Goal: Information Seeking & Learning: Learn about a topic

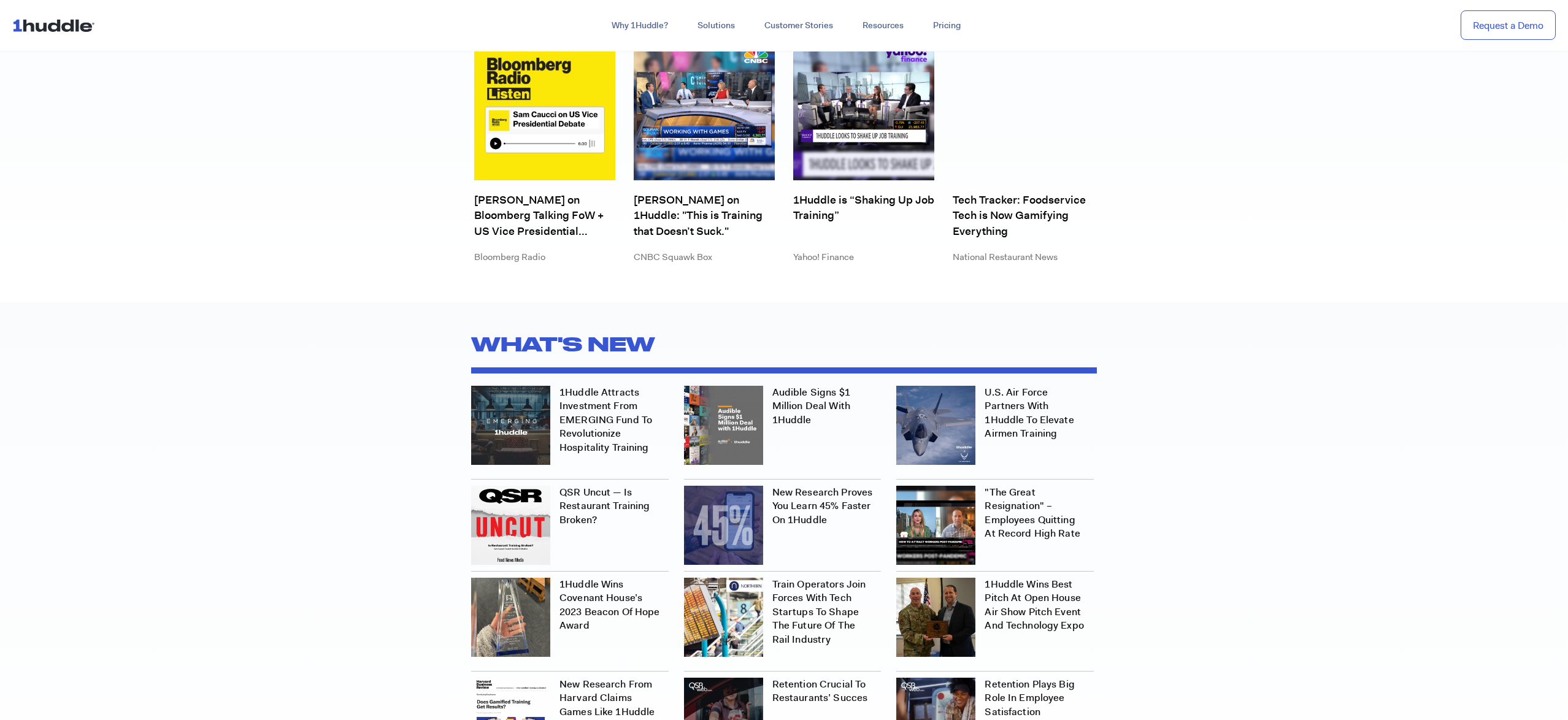
scroll to position [3810, 0]
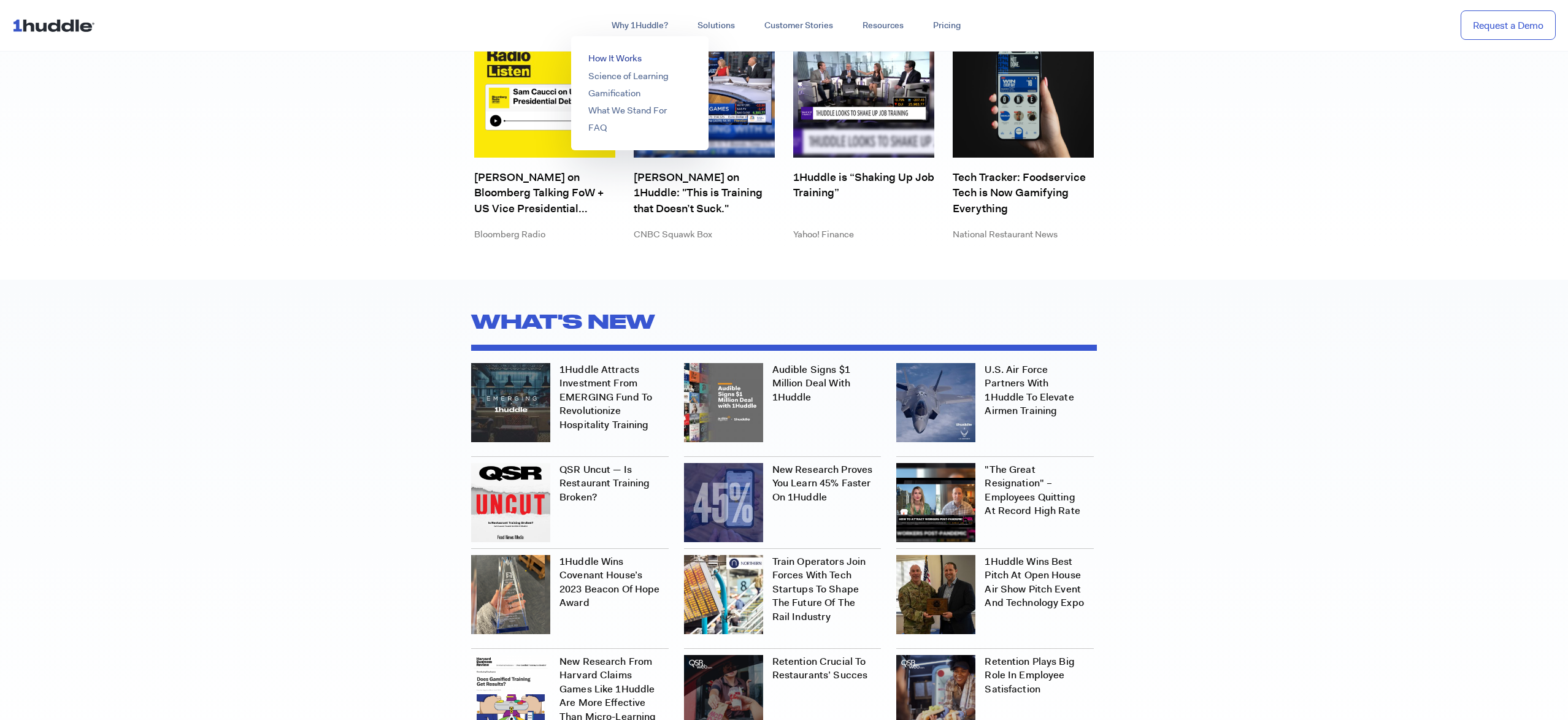
click at [617, 53] on link "How It Works" at bounding box center [615, 58] width 53 height 12
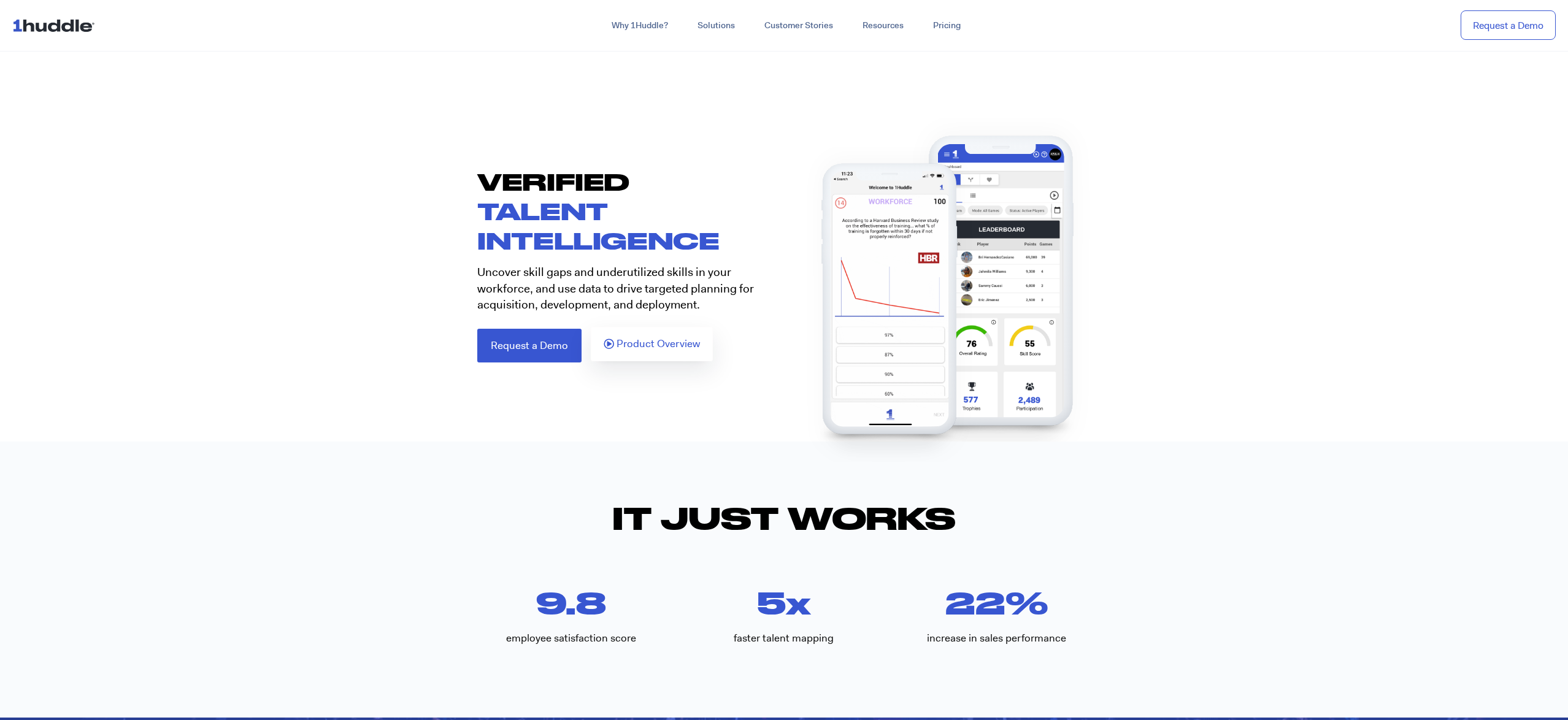
click at [643, 335] on link "Product Overview" at bounding box center [652, 344] width 122 height 35
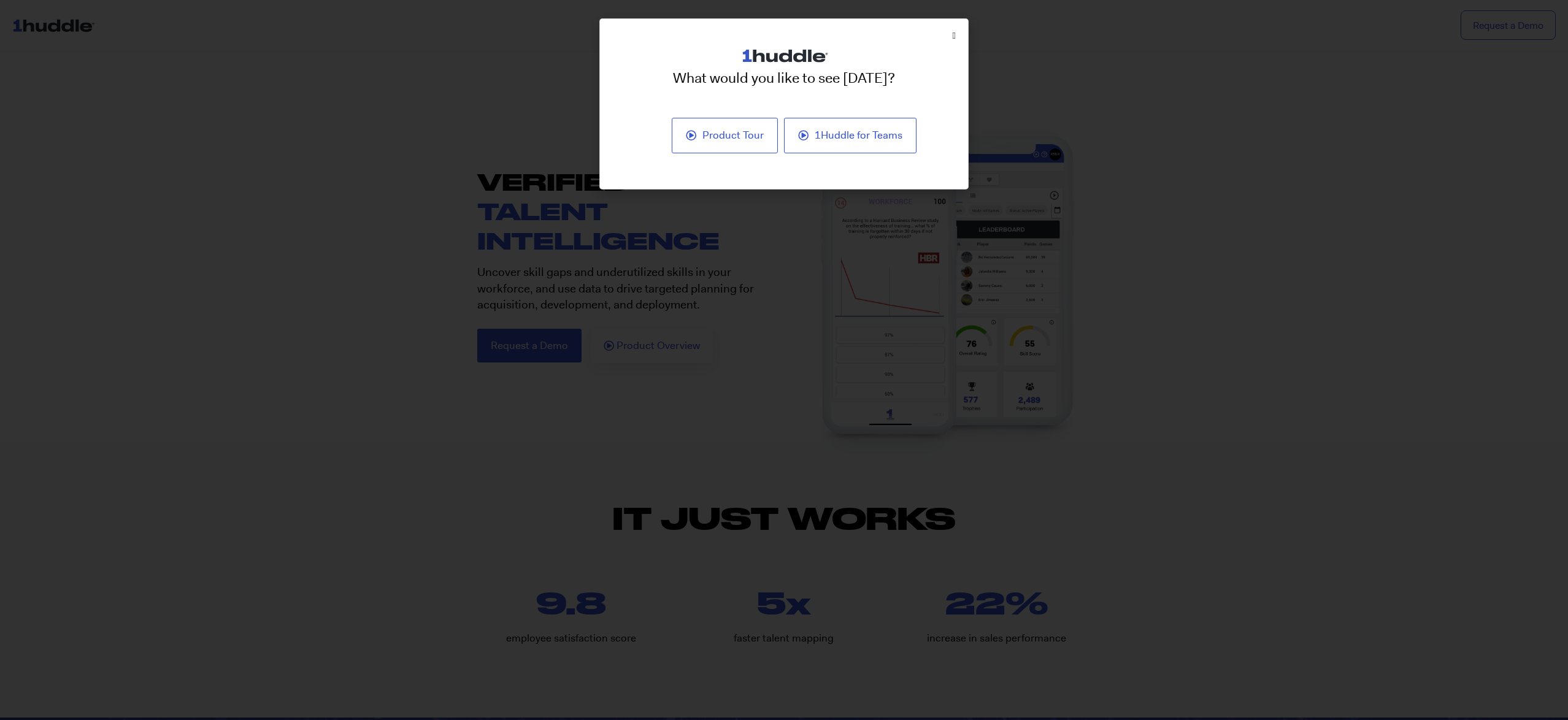
drag, startPoint x: 460, startPoint y: 153, endPoint x: 451, endPoint y: 150, distance: 9.5
click at [459, 153] on div "What would you like to see today? Product Tour 1Huddle for Teams" at bounding box center [784, 360] width 1568 height 720
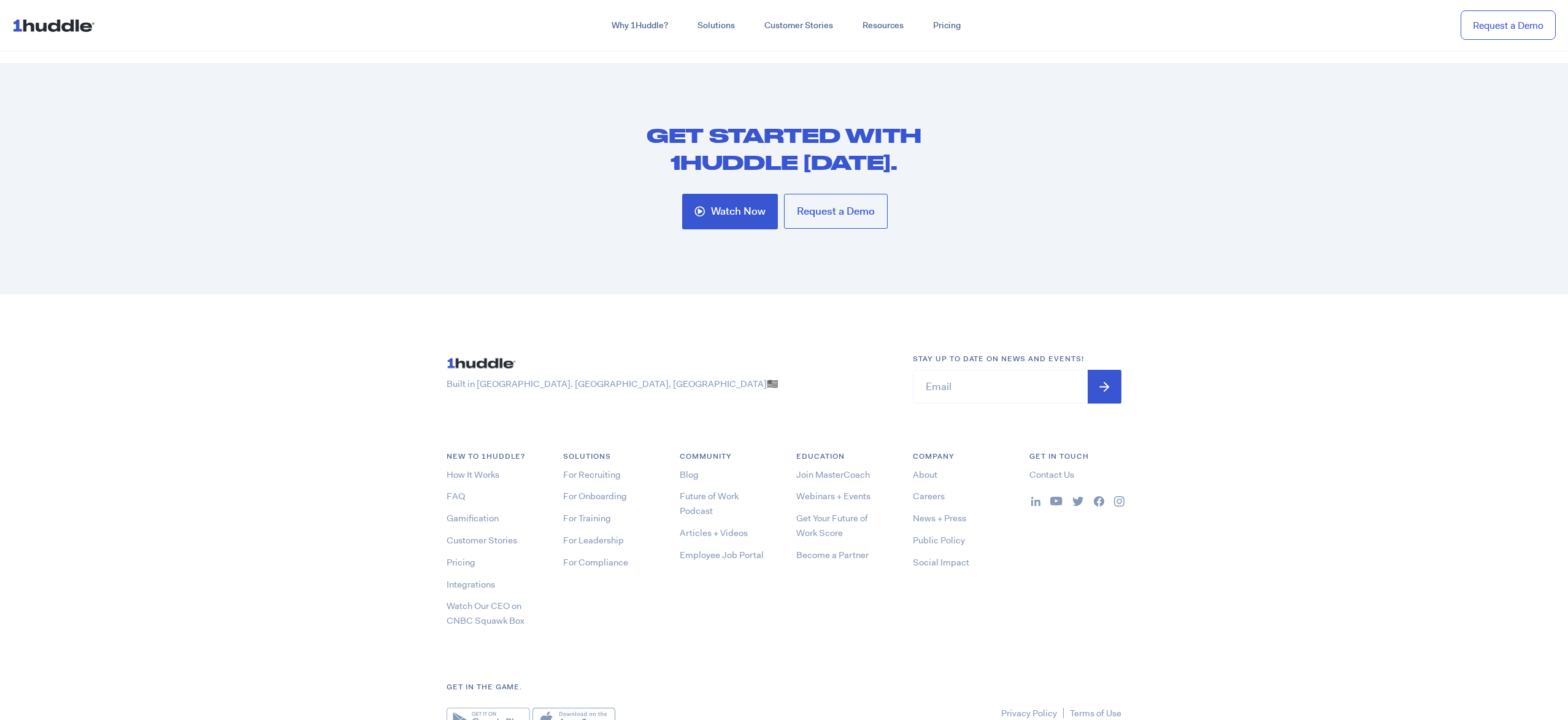
scroll to position [5064, 0]
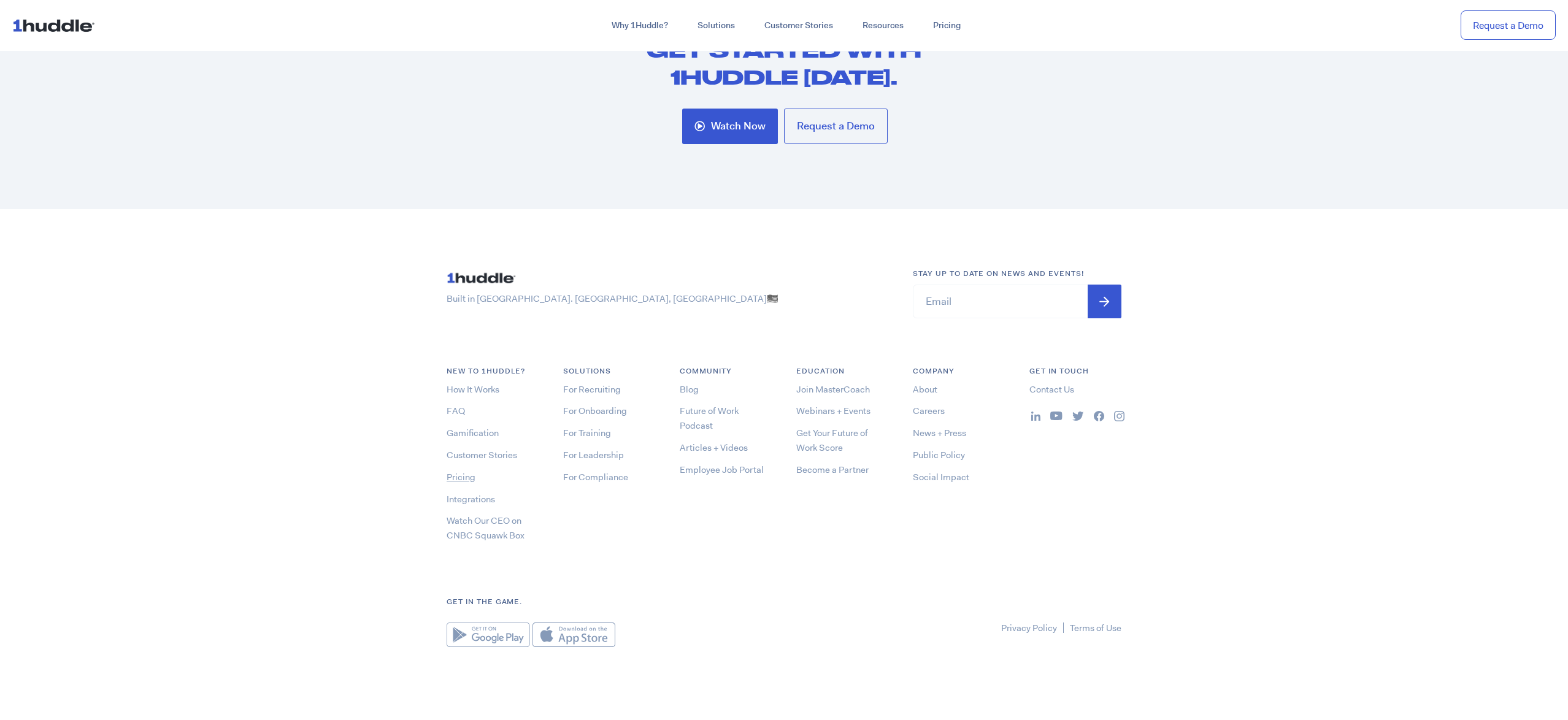
click at [466, 476] on link "Pricing" at bounding box center [460, 477] width 29 height 12
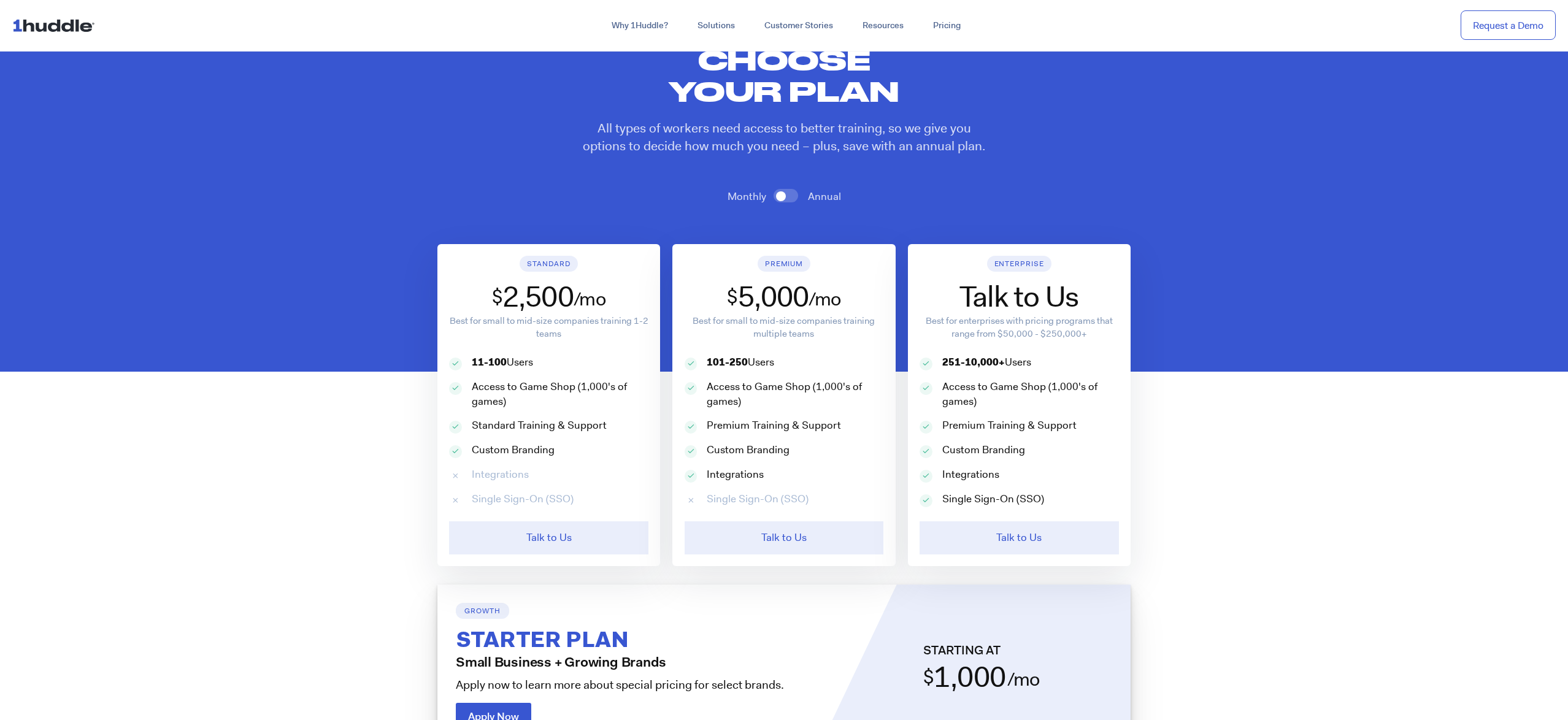
scroll to position [648, 0]
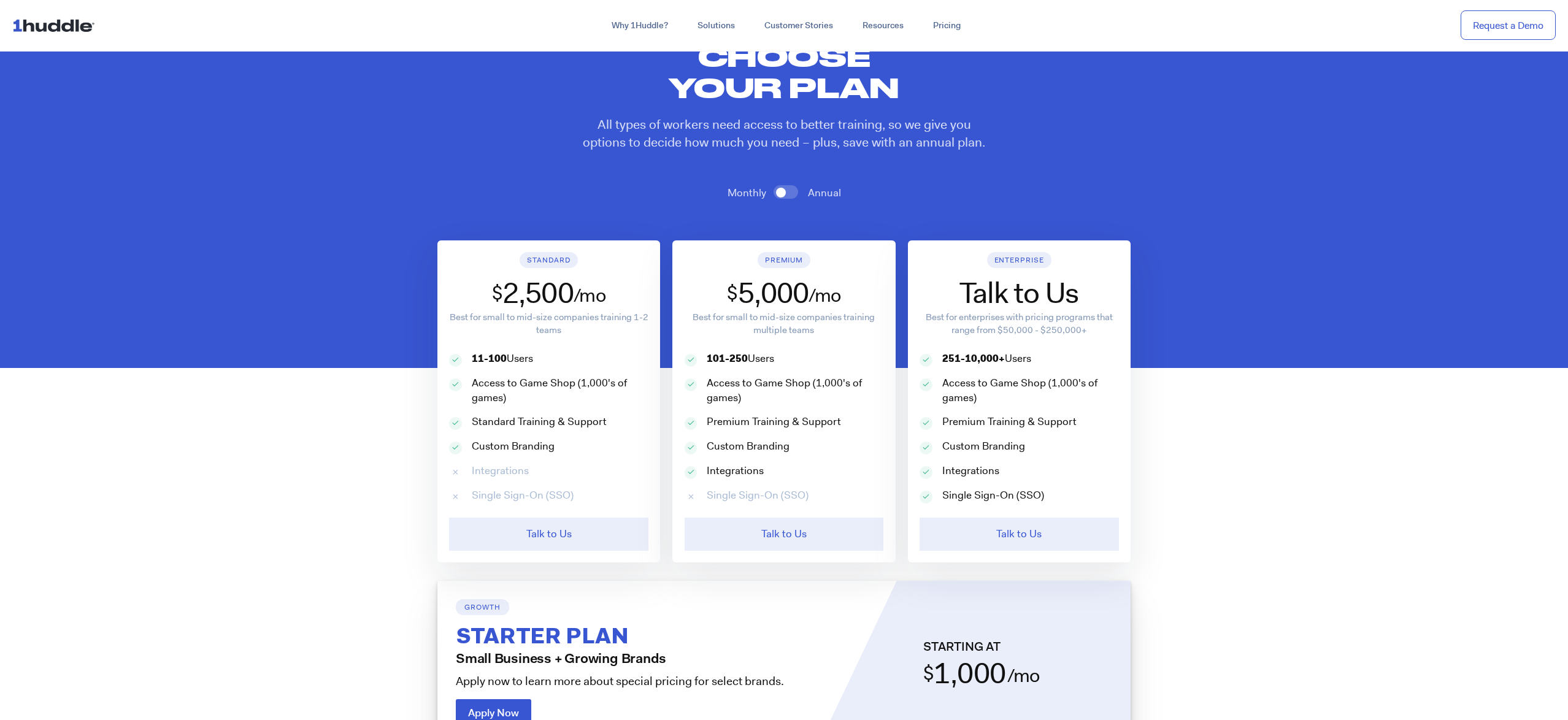
click at [791, 193] on span at bounding box center [785, 192] width 25 height 13
click at [0, 0] on input "checkbox" at bounding box center [0, 0] width 0 height 0
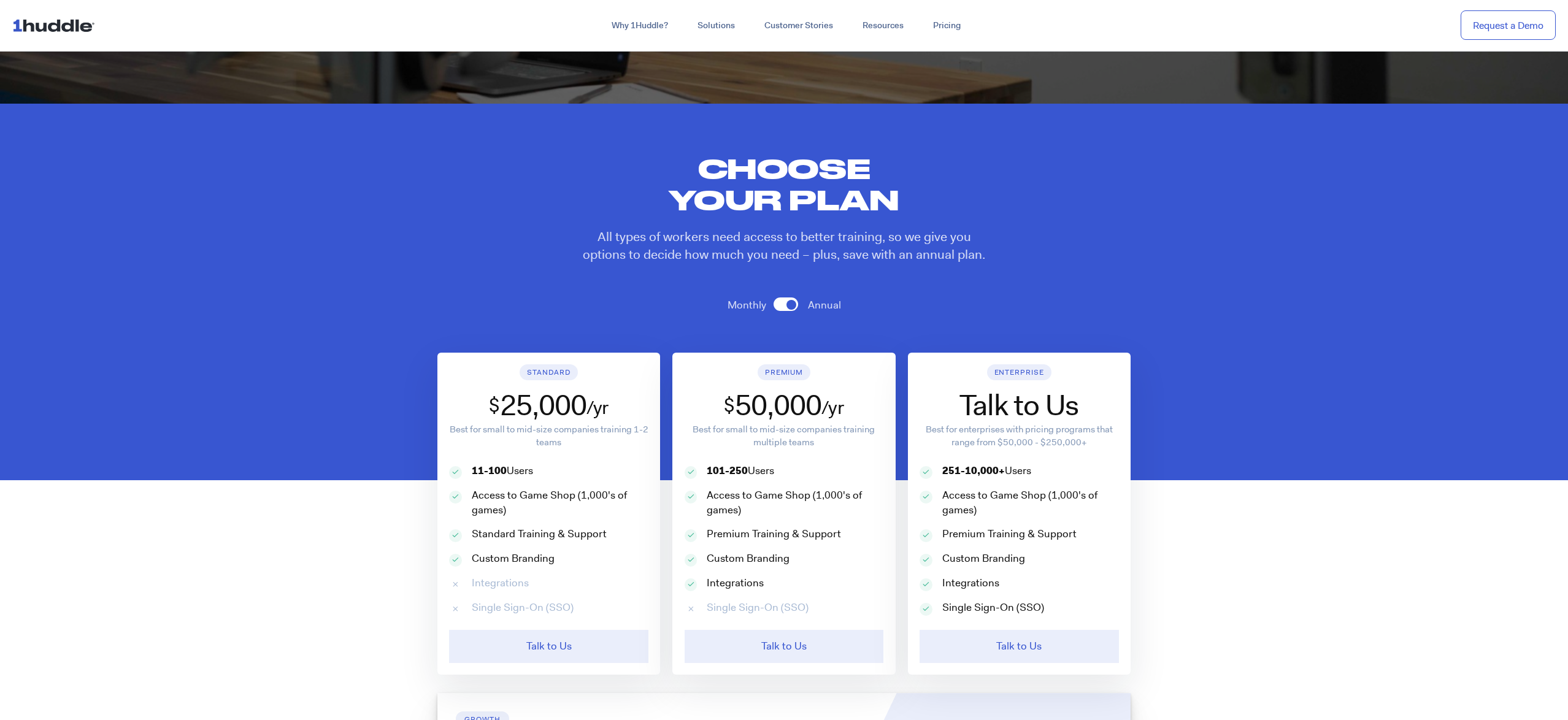
scroll to position [510, 0]
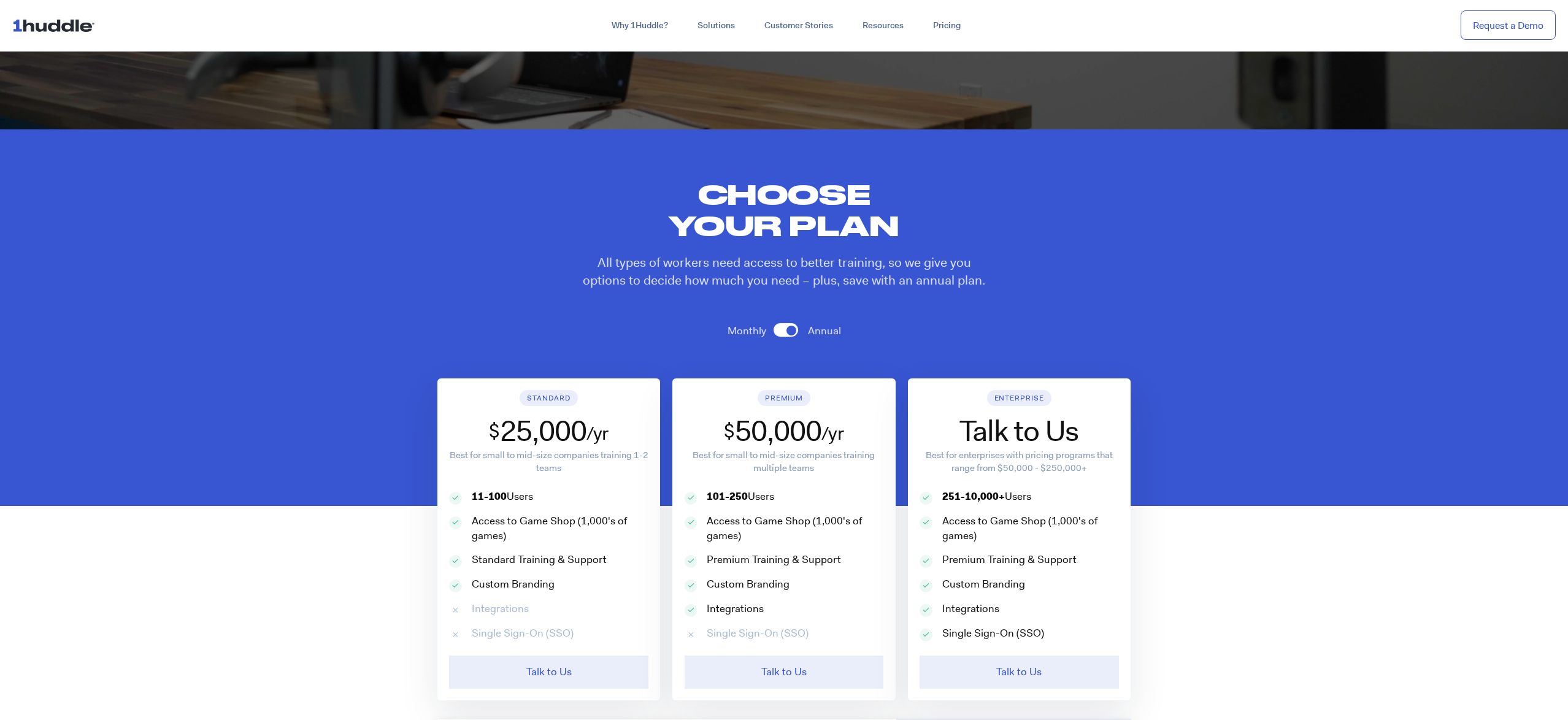
drag, startPoint x: 776, startPoint y: 328, endPoint x: 738, endPoint y: 322, distance: 38.5
click at [776, 328] on span at bounding box center [785, 330] width 25 height 13
click at [0, 0] on input "checkbox" at bounding box center [0, 0] width 0 height 0
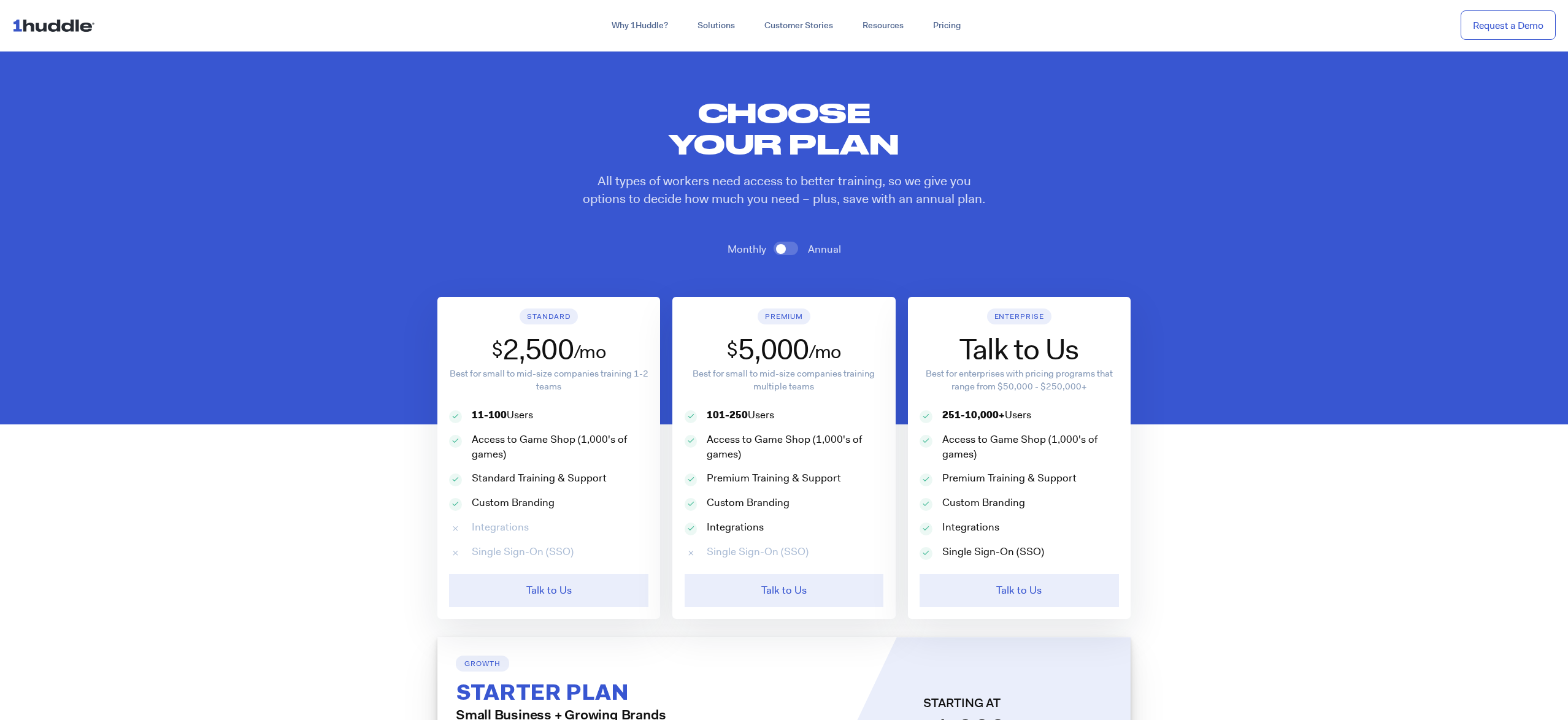
scroll to position [579, 0]
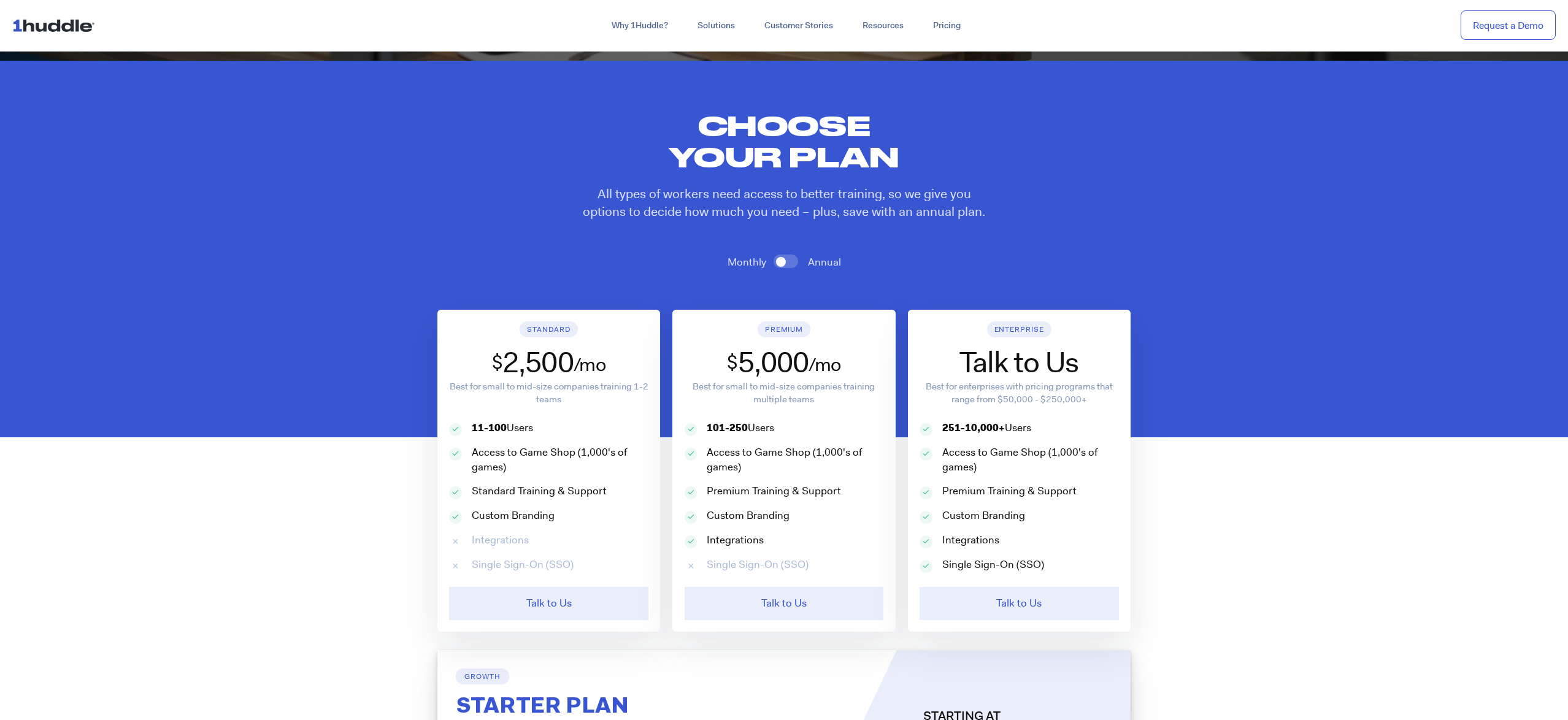
drag, startPoint x: 791, startPoint y: 260, endPoint x: 746, endPoint y: 234, distance: 52.0
click at [789, 260] on span at bounding box center [785, 261] width 25 height 13
click at [0, 0] on input "checkbox" at bounding box center [0, 0] width 0 height 0
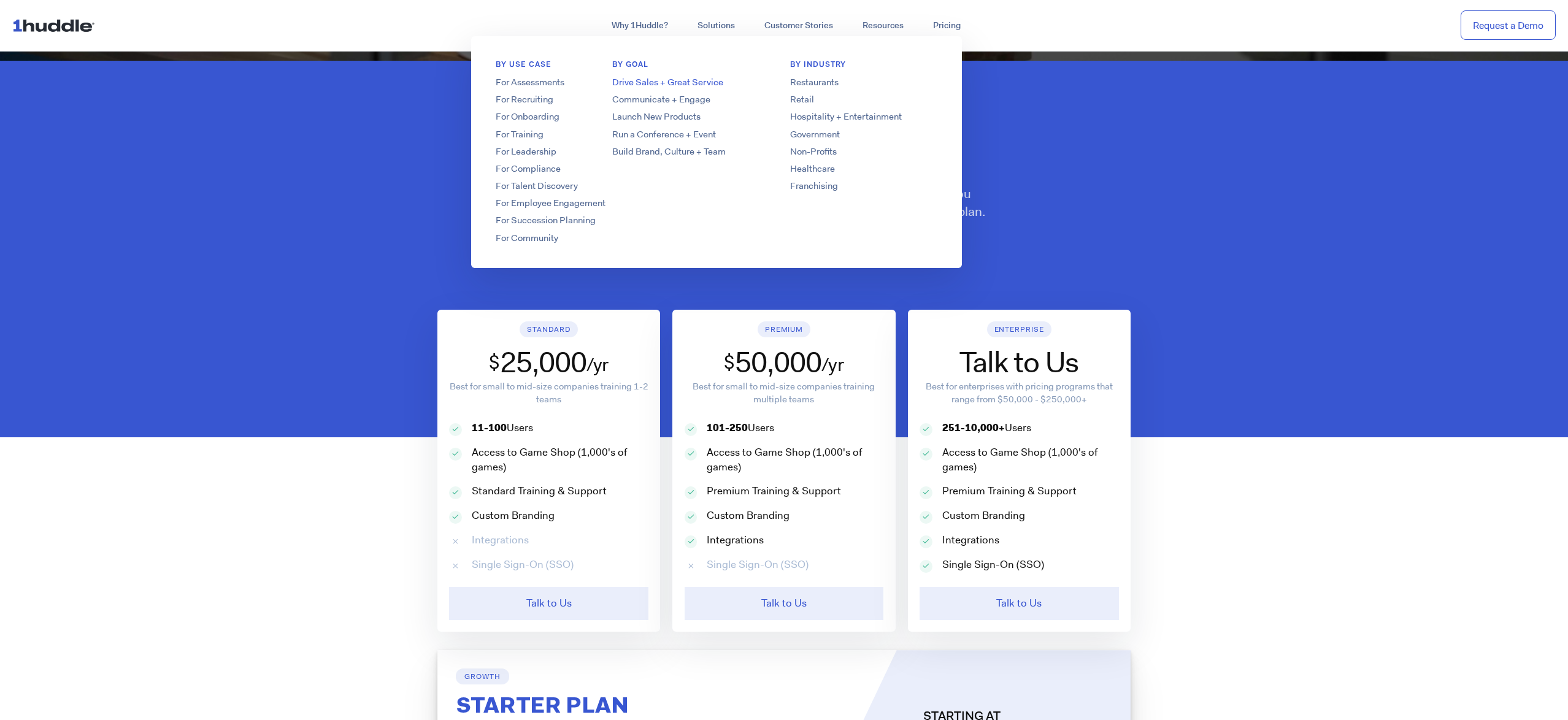
click at [701, 84] on link "Drive Sales + Great Service" at bounding box center [686, 82] width 196 height 13
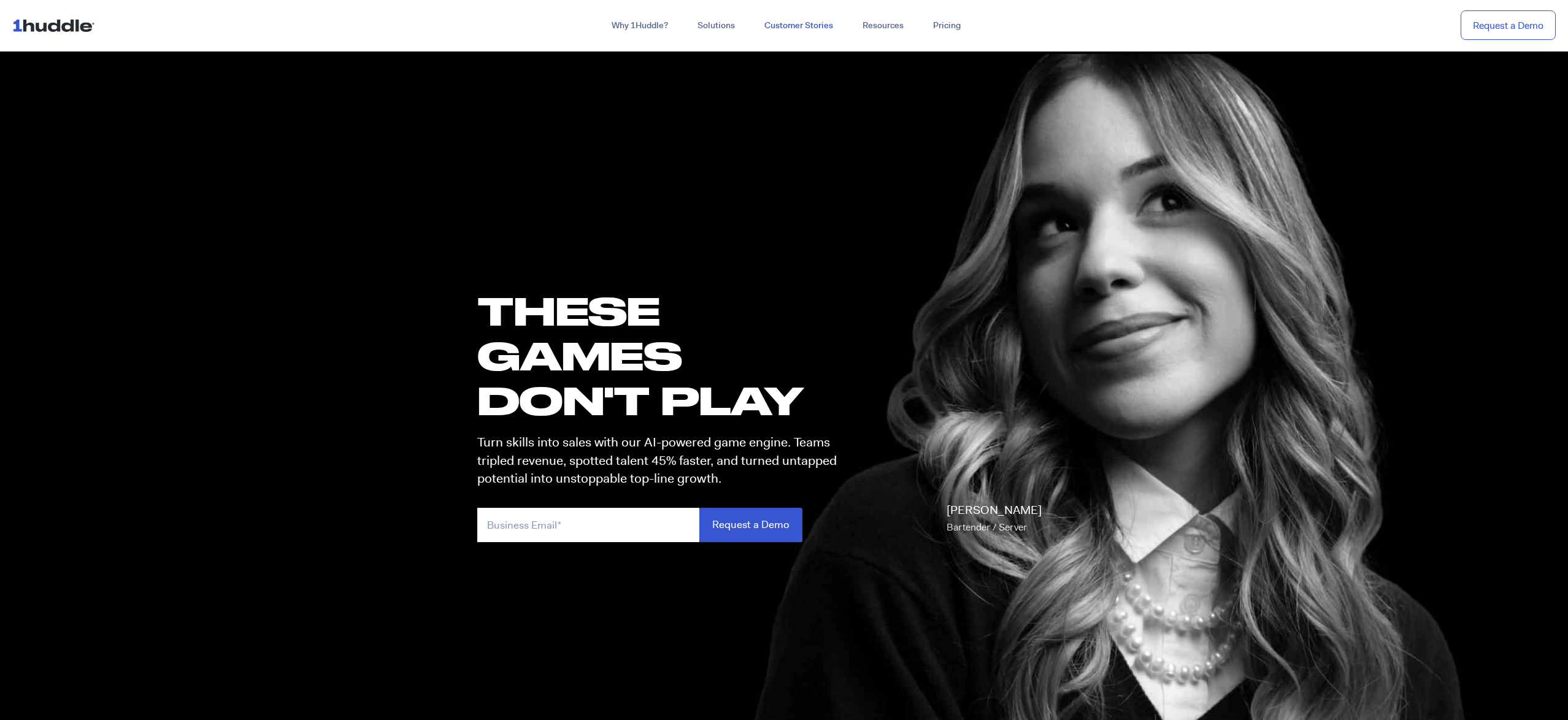
click at [800, 20] on link "Customer Stories" at bounding box center [799, 25] width 98 height 22
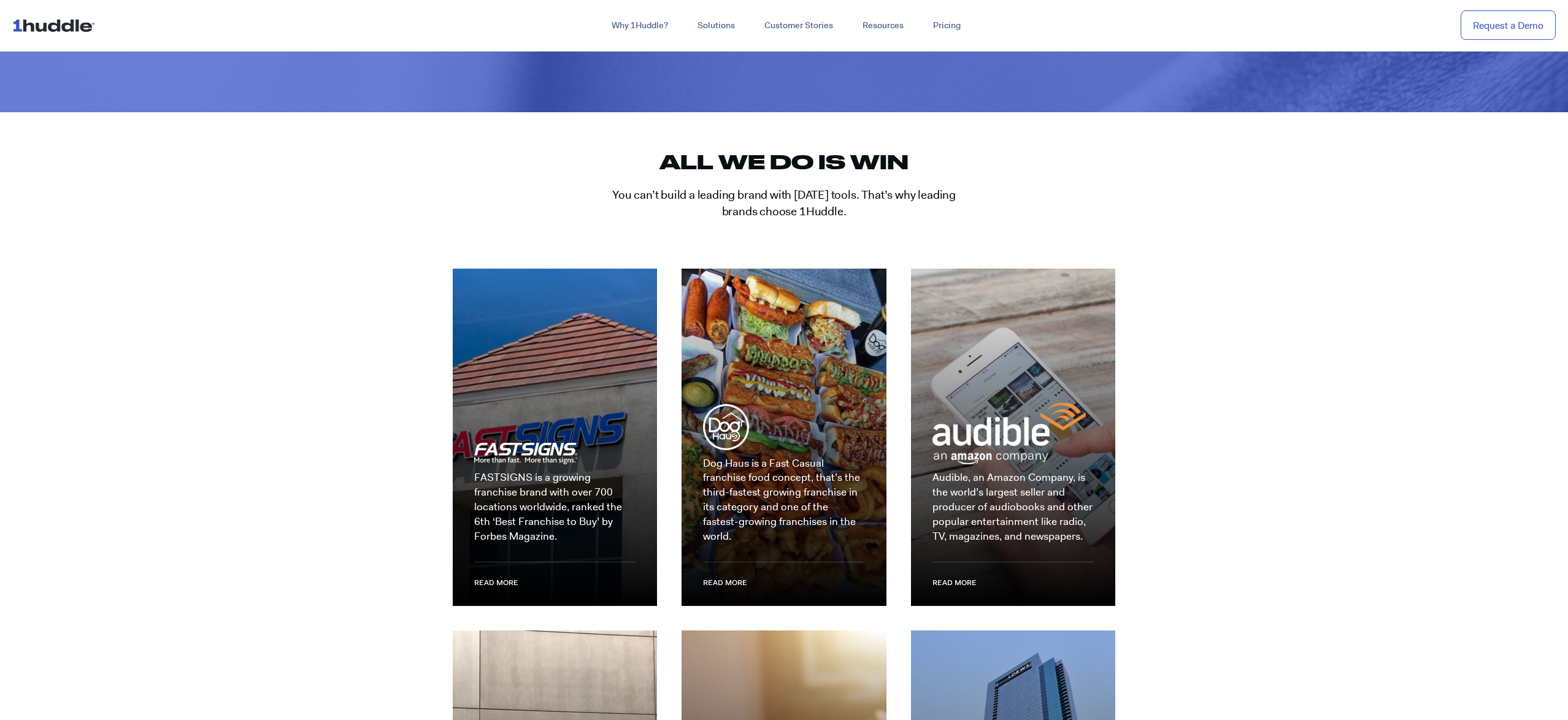
scroll to position [1445, 0]
